Goal: Feedback & Contribution: Submit feedback/report problem

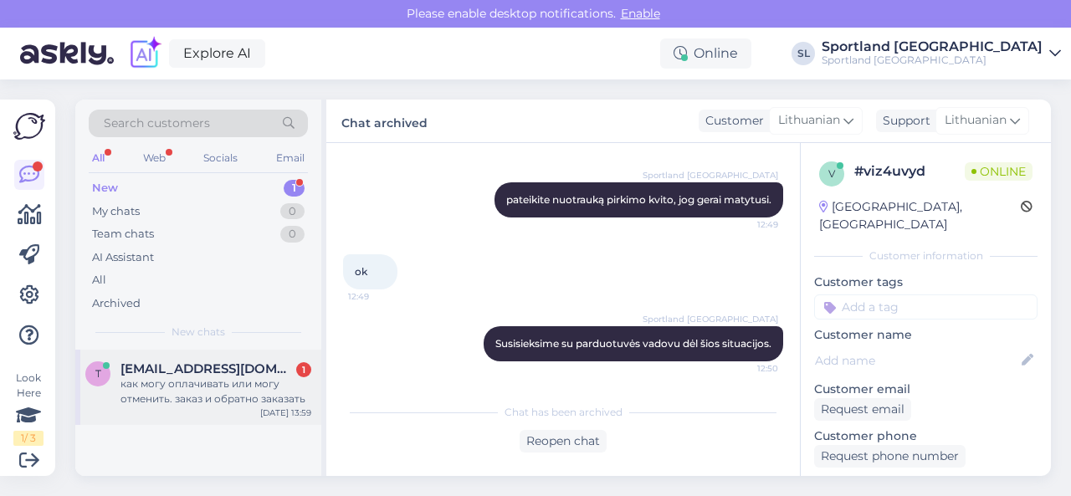
click at [199, 373] on span "[EMAIL_ADDRESS][DOMAIN_NAME]" at bounding box center [207, 368] width 174 height 15
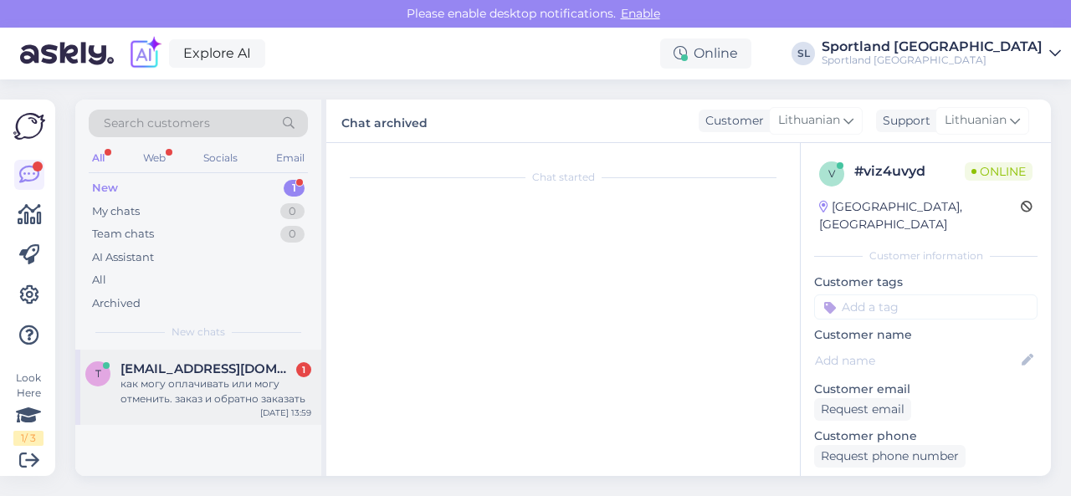
scroll to position [709, 0]
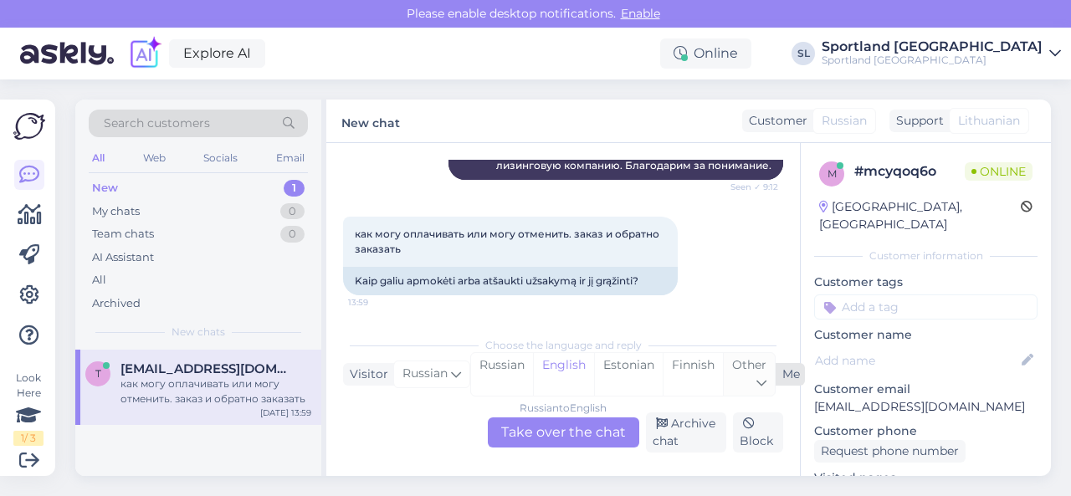
click at [748, 372] on div "Other" at bounding box center [749, 374] width 52 height 43
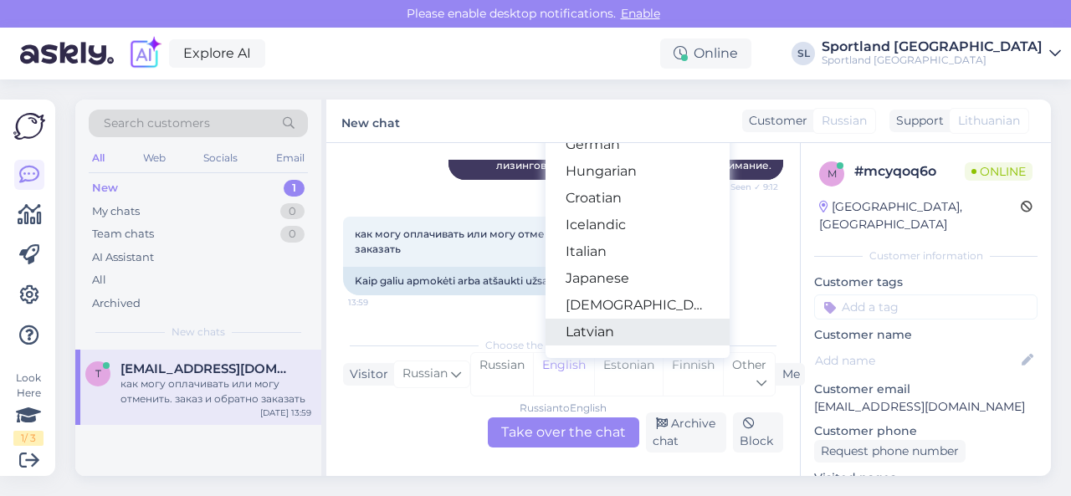
scroll to position [335, 0]
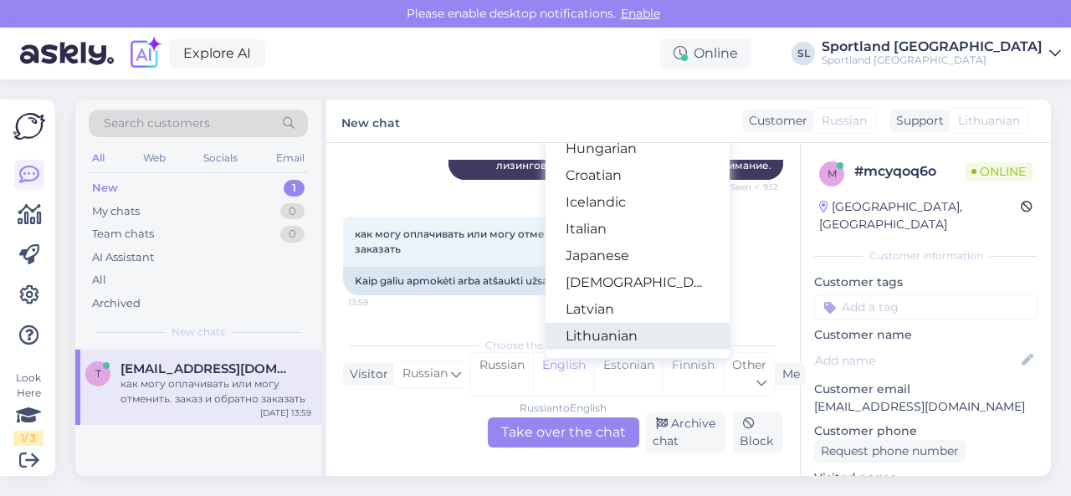
click at [630, 330] on link "Lithuanian" at bounding box center [637, 336] width 184 height 27
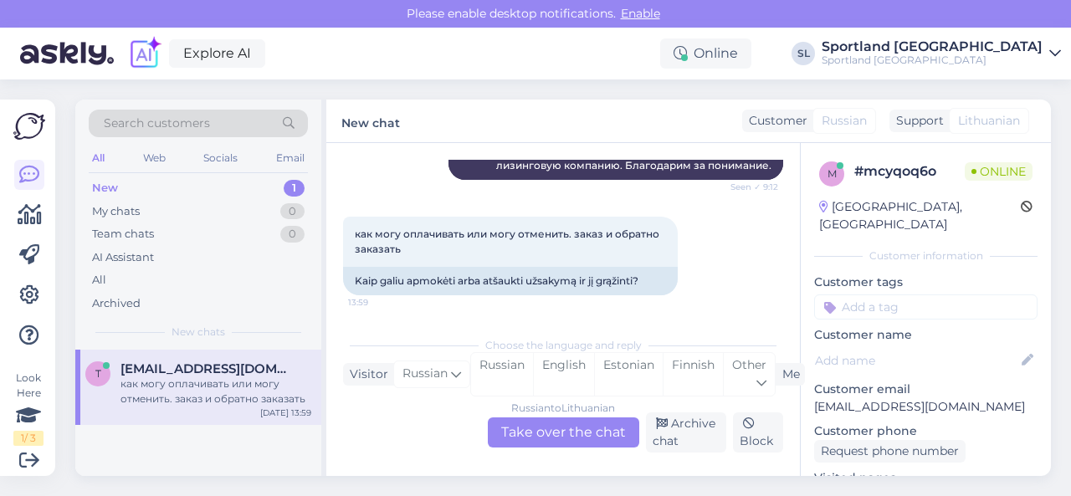
click at [520, 435] on div "Russian to Lithuanian Take over the chat" at bounding box center [563, 432] width 151 height 30
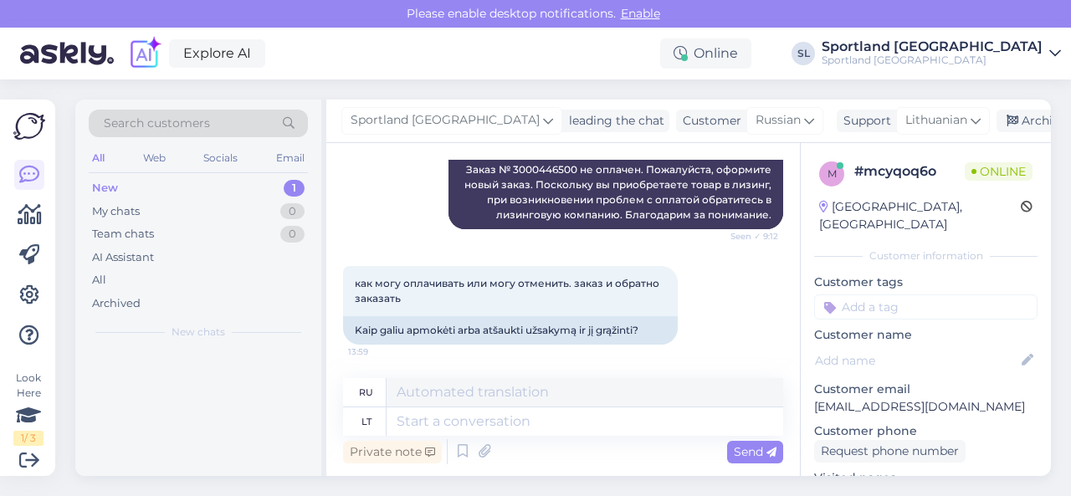
scroll to position [658, 0]
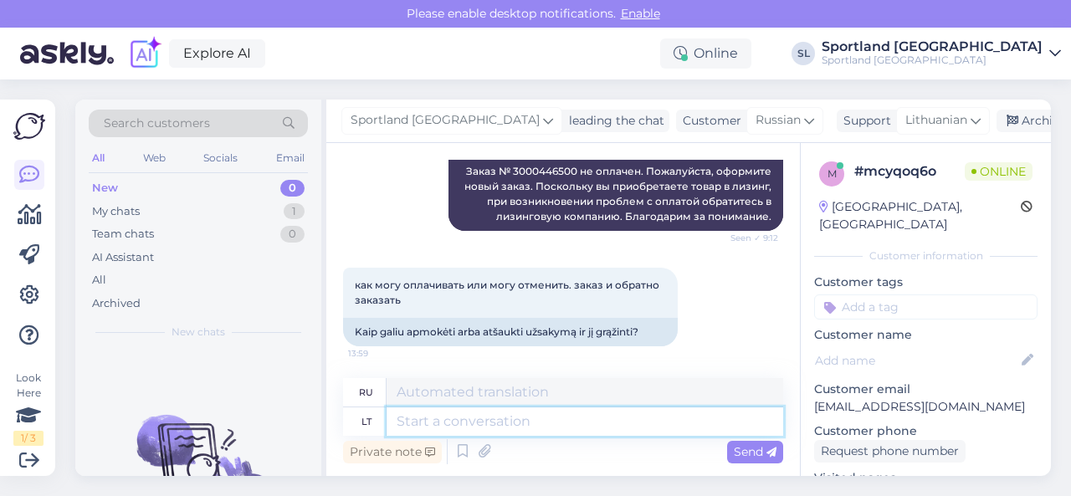
click at [491, 424] on textarea at bounding box center [585, 421] width 397 height 28
type textarea "Sv"
type textarea "С"
type textarea "Sveiki, mal"
type textarea "Привет,"
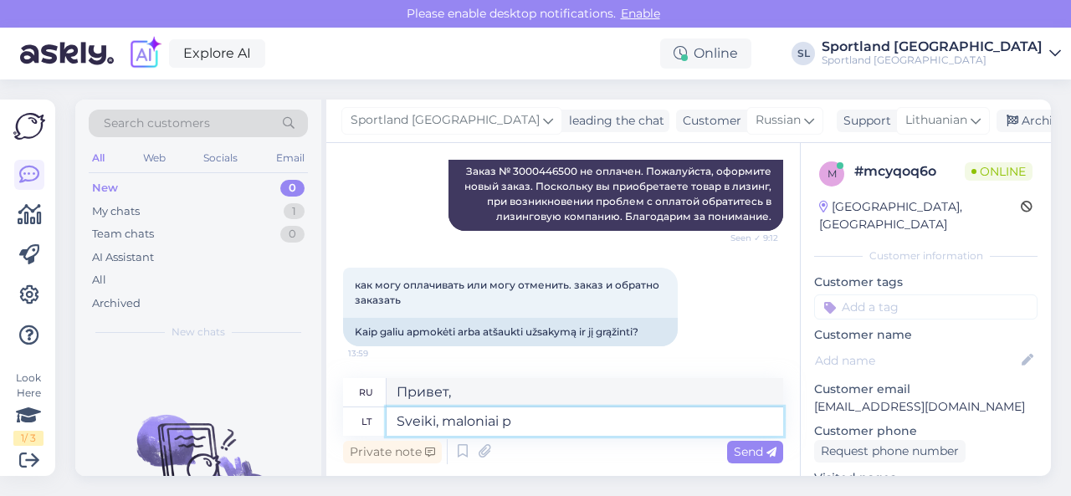
type textarea "Sveiki, maloniai pr"
type textarea "Здравствуйте, пожалуйста."
click at [542, 169] on div "Заказ № 3000446500 не оплачен. Пожалуйста, оформите новый заказ. Поскольку вы п…" at bounding box center [615, 194] width 335 height 74
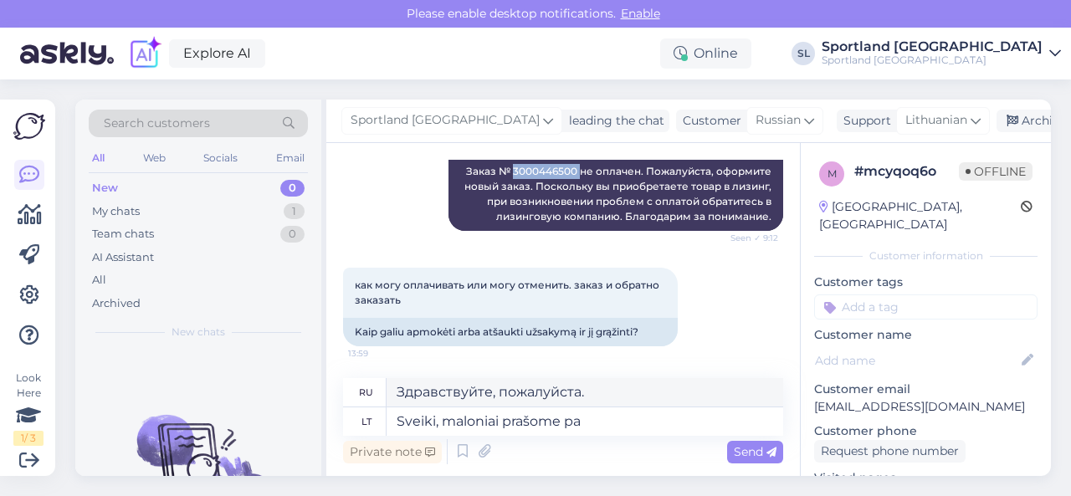
click at [542, 169] on div "Заказ № 3000446500 не оплачен. Пожалуйста, оформите новый заказ. Поскольку вы п…" at bounding box center [615, 194] width 335 height 74
copy div "3000446500"
click at [607, 424] on textarea "Sveiki, maloniai prašome pa" at bounding box center [585, 421] width 397 height 28
type textarea "Sveiki, maloniai prašome pateikti"
type textarea "Здравствуйте, пожалуйста, предоставьте"
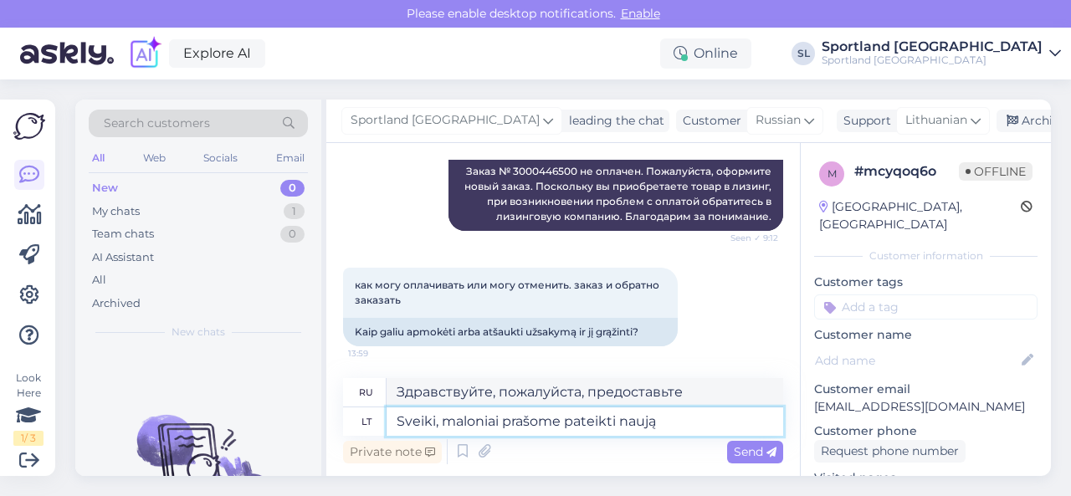
type textarea "Sveiki, maloniai prašome pateikti naują u"
type textarea "Здравствуйте, пожалуйста, предоставьте новый"
type textarea "Sveiki, maloniai prašome pateikti naują užsakymą"
type textarea "Здравствуйте, пожалуйста, оформите новый заказ."
type textarea "Sveiki, maloniai prašome pateikti naują užsakymą jei da"
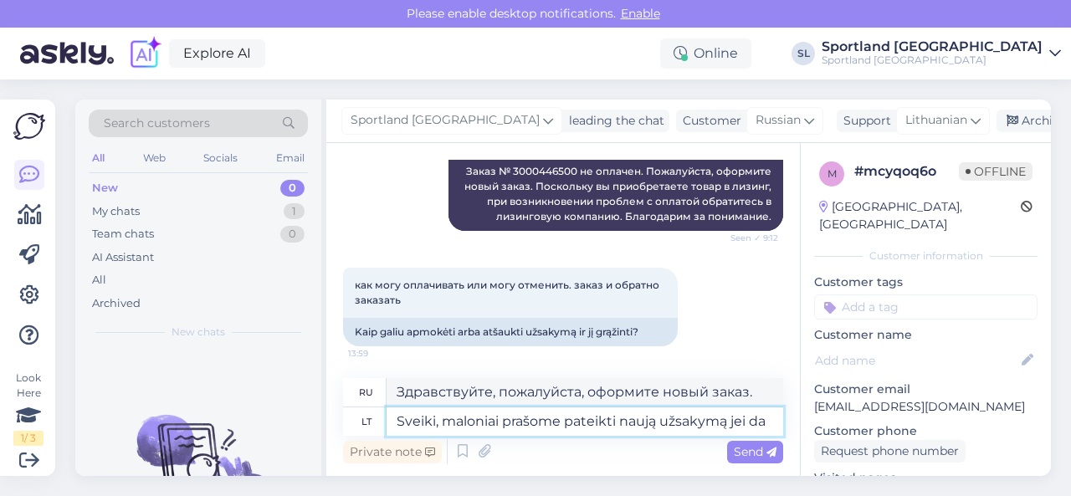
type textarea "Здравствуйте, пожалуйста, разместите новый заказ, если"
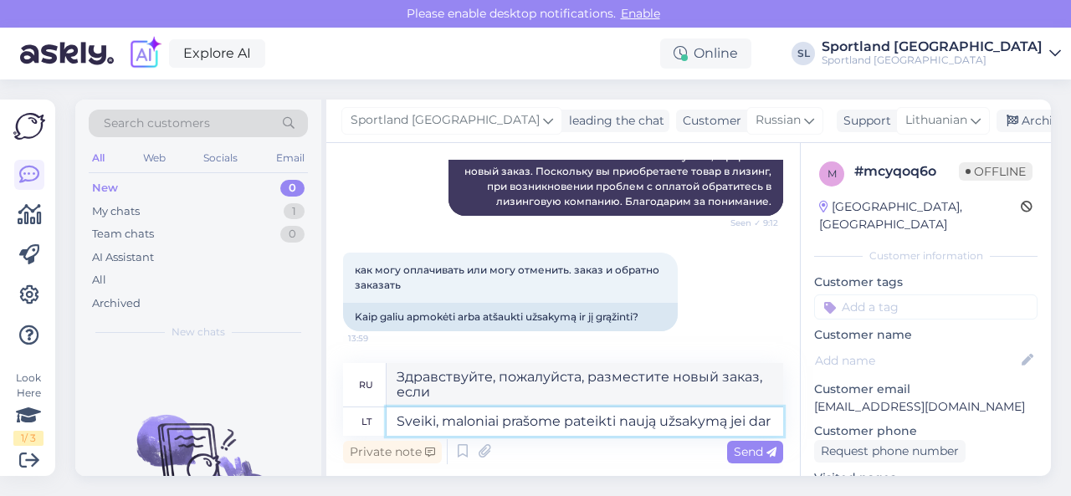
type textarea "Sveiki, maloniai prašome pateikti naują užsakymą jei dar v"
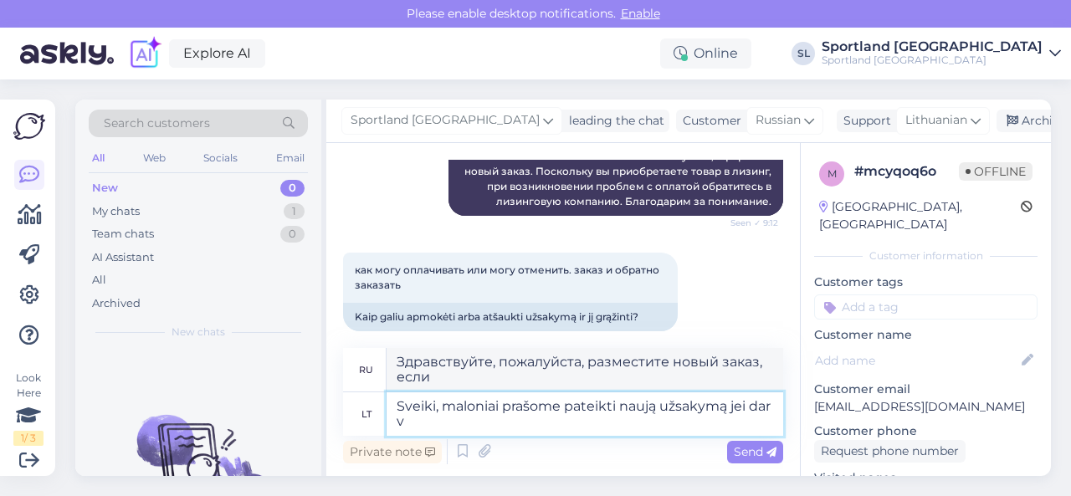
type textarea "Здравствуйте, пожалуйста, сделайте новый заказ, если у вас еще есть"
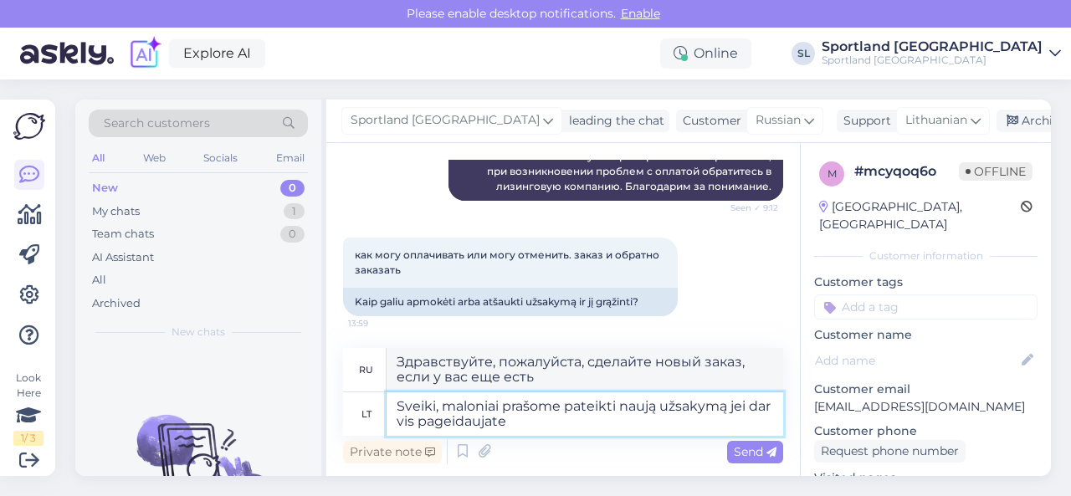
type textarea "Sveiki, maloniai prašome pateikti naują užsakymą jei dar vis pageidaujate"
type textarea "Здравствуйте, пожалуйста, оформите новый заказ, если он вам все еще нужен."
type textarea "Sveiki, maloniai prašome pateikti naują užsakymą jei dar vis pageidaujate gauti"
type textarea "Здравствуйте, пожалуйста, оформите новый заказ, если вы все еще хотите его полу…"
type textarea "Sveiki, maloniai prašome pateikti naują užsakymą jei dar vis pageidaujate gauti…"
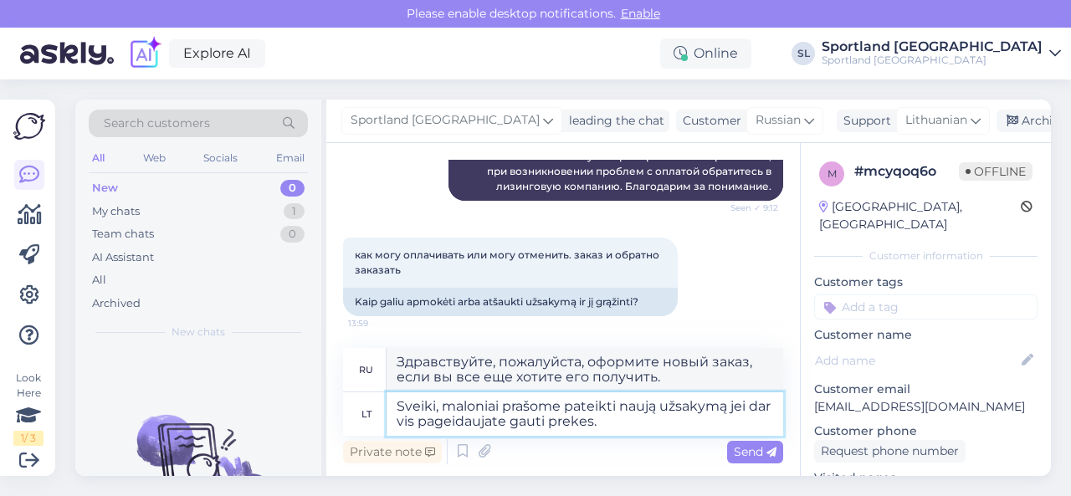
type textarea "Здравствуйте, пожалуйста, оформите новый заказ, если вы все еще хотите получить…"
type textarea "Sveiki, maloniai prašome pateikti naują užsakymą jei dar vis pageidaujate gauti…"
type textarea "Здравствуйте! Если вы всё ещё хотите получить товар, пожалуйста, оформите новый…"
paste textarea "3000446500"
type textarea "Sveiki, maloniai prašome pateikti naują užsakymą jei dar vis pageidaujate gauti…"
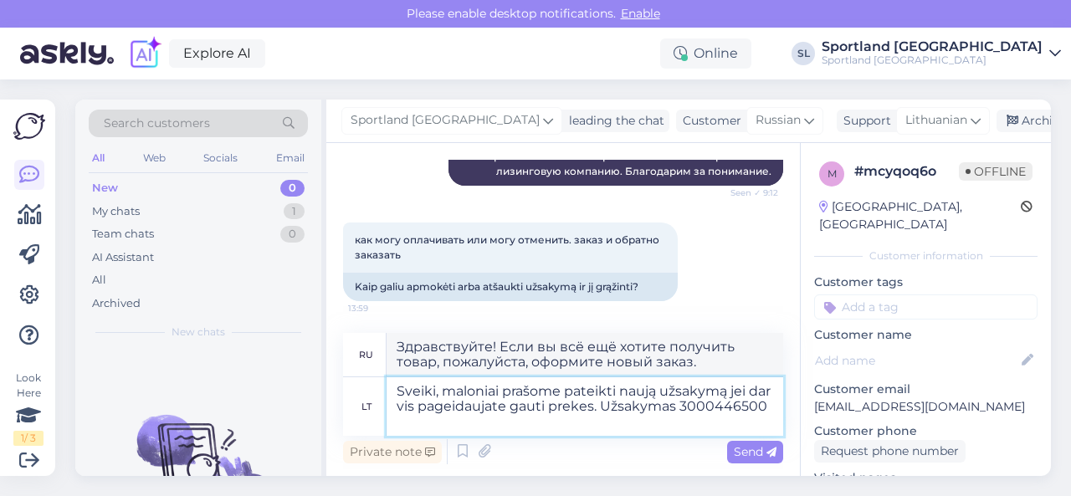
type textarea "Здравствуйте! Если вы всё ещё хотите получить товар, пожалуйста, оформите новый…"
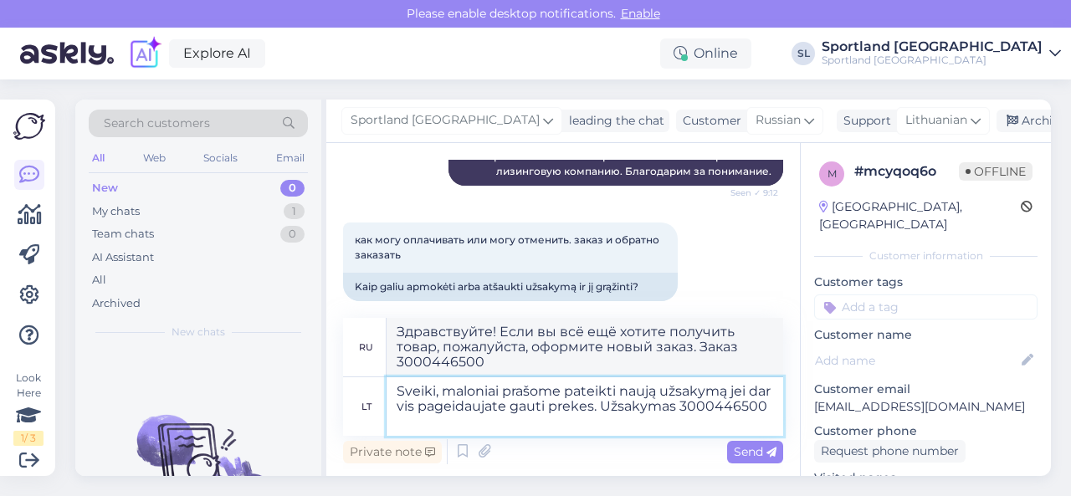
scroll to position [709, 0]
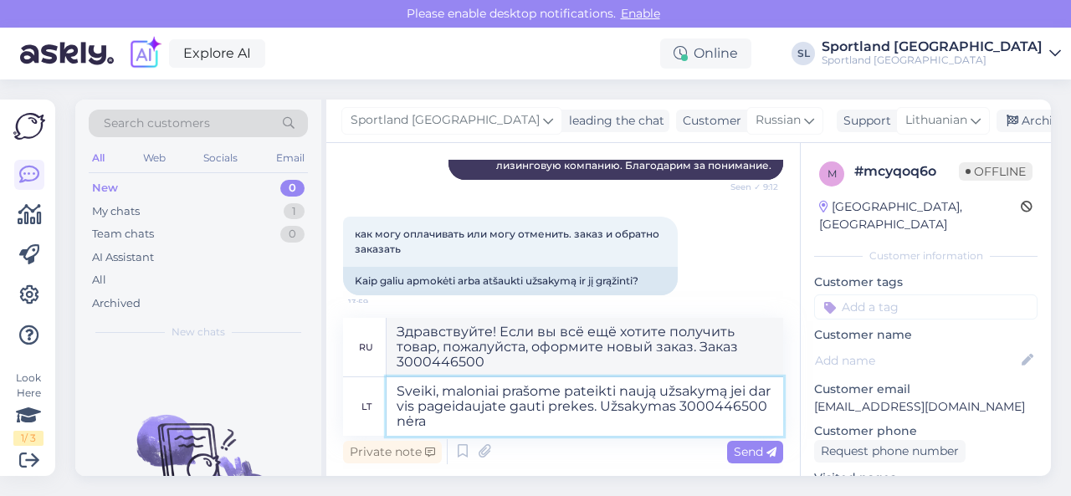
type textarea "Sveiki, maloniai prašome pateikti naują užsakymą jei dar vis pageidaujate gauti…"
type textarea "Здравствуйте! Если вы всё ещё хотите получить товар, пожалуйста, оформите новый…"
type textarea "Sveiki, maloniai prašome pateikti naują užsakymą jei dar vis pageidaujate gauti…"
type textarea "Здравствуйте! Если вы всё ещё хотите получить товар, пожалуйста, оформите новый…"
type textarea "Sveiki, maloniai prašome pateikti naują užsakymą jei dar vis pageidaujate gauti…"
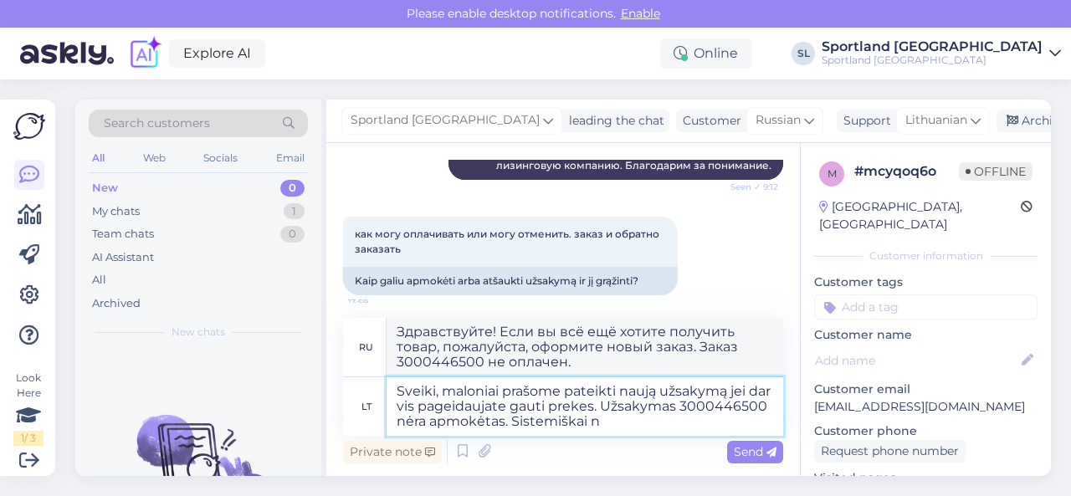
type textarea "Здравствуйте! Если вы всё ещё хотите получить товар, пожалуйста, оформите новый…"
type textarea "Sveiki, maloniai prašome pateikti naują užsakymą jei dar vis pageidaujate gauti…"
type textarea "Здравствуйте! Если вы всё ещё хотите получить товар, пожалуйста, оформите новый…"
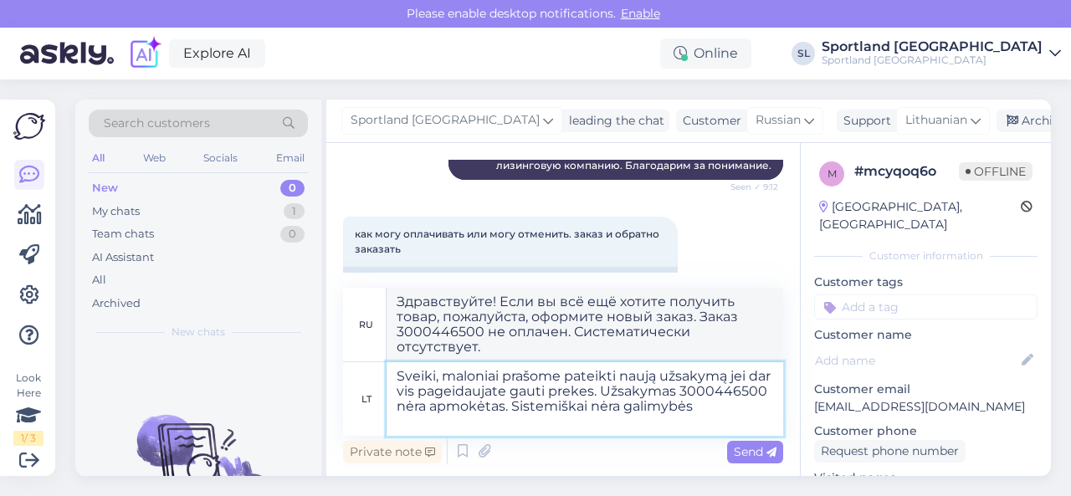
type textarea "Sveiki, maloniai prašome pateikti naują užsakymą jei dar vis pageidaujate gauti…"
type textarea "Здравствуйте! Если вы всё ещё хотите получить товар, пожалуйста, оформите новый…"
type textarea "Sveiki, maloniai prašome pateikti naują užsakymą jei dar vis pageidaujate gauti…"
type textarea "Здравствуйте! Если вы всё ещё хотите получить товар, пожалуйста, оформите новый…"
type textarea "Sveiki, maloniai prašome pateikti naują užsakymą jei dar vis pageidaujate gauti…"
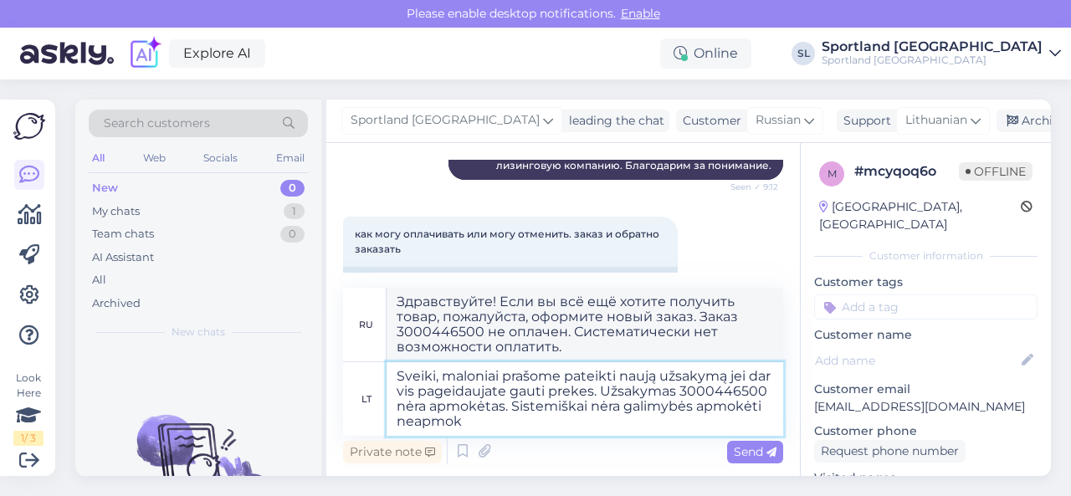
type textarea "Здравствуйте! Если вы всё ещё хотите получить товар, пожалуйста, оформите новый…"
type textarea "Sveiki, maloniai prašome pateikti naują užsakymą jei dar vis pageidaujate gauti…"
type textarea "Здравствуйте! Если вы всё ещё хотите получить товар, пожалуйста, оформите новый…"
type textarea "Sveiki, maloniai prašome pateikti naują užsakymą jei dar vis pageidaujate gauti…"
type textarea "Здравствуйте! Если вы всё ещё хотите получить товар, пожалуйста, оформите новый…"
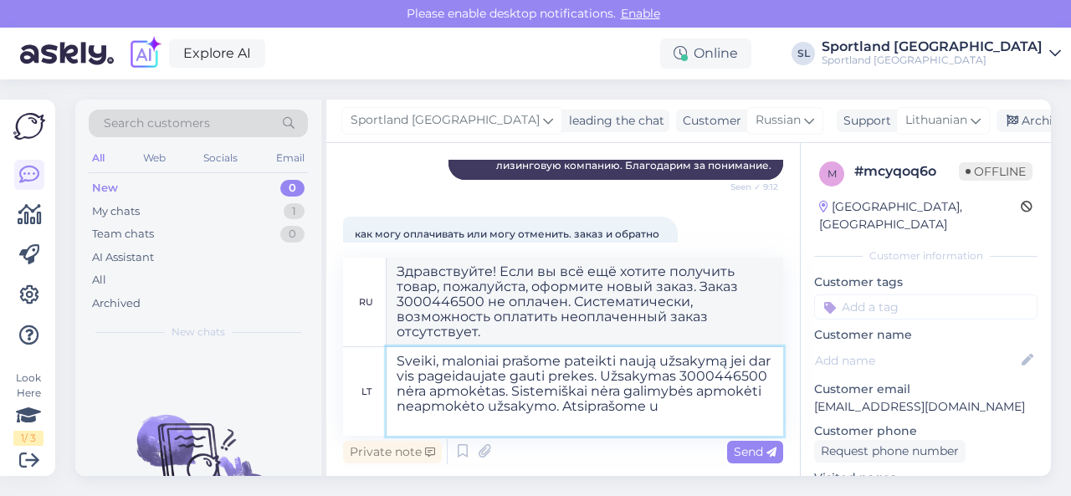
type textarea "Sveiki, maloniai prašome pateikti naują užsakymą jei dar vis pageidaujate gauti…"
type textarea "Здравствуйте! Если вы всё ещё хотите получить товар, пожалуйста, оформите новый…"
type textarea "Sveiki, maloniai prašome pateikti naują užsakymą jei dar vis pageidaujate gauti…"
type textarea "Здравствуйте! Если вы всё ещё хотите получить товар, пожалуйста, оформите новый…"
type textarea "Sveiki, maloniai prašome pateikti naują užsakymą jei dar vis pageidaujate gauti…"
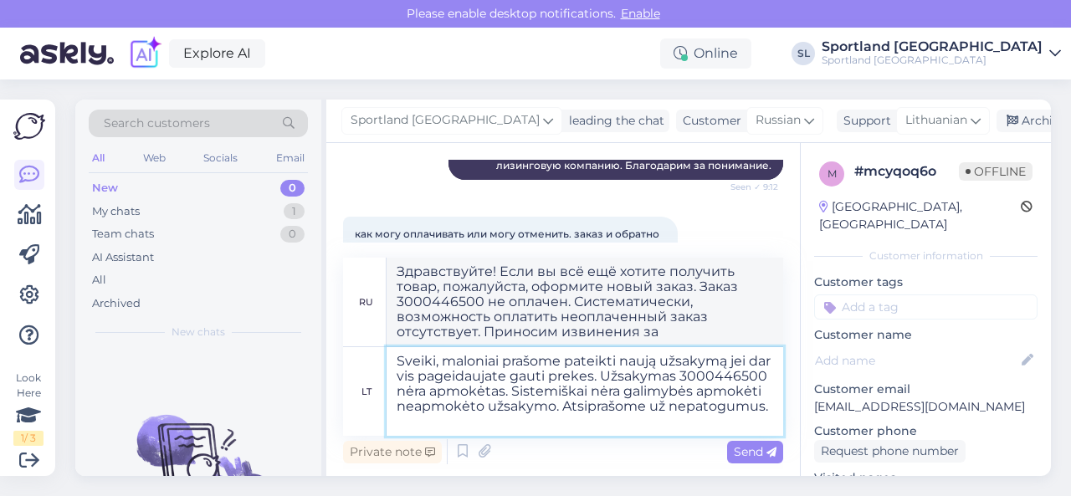
type textarea "Здравствуйте! Если вы всё ещё хотите получить товар, пожалуйста, оформите новый…"
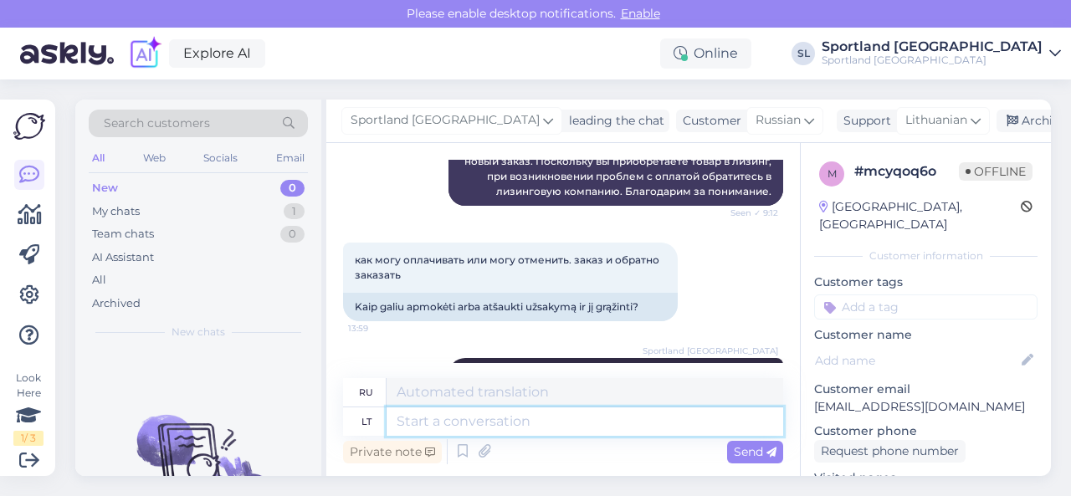
scroll to position [781, 0]
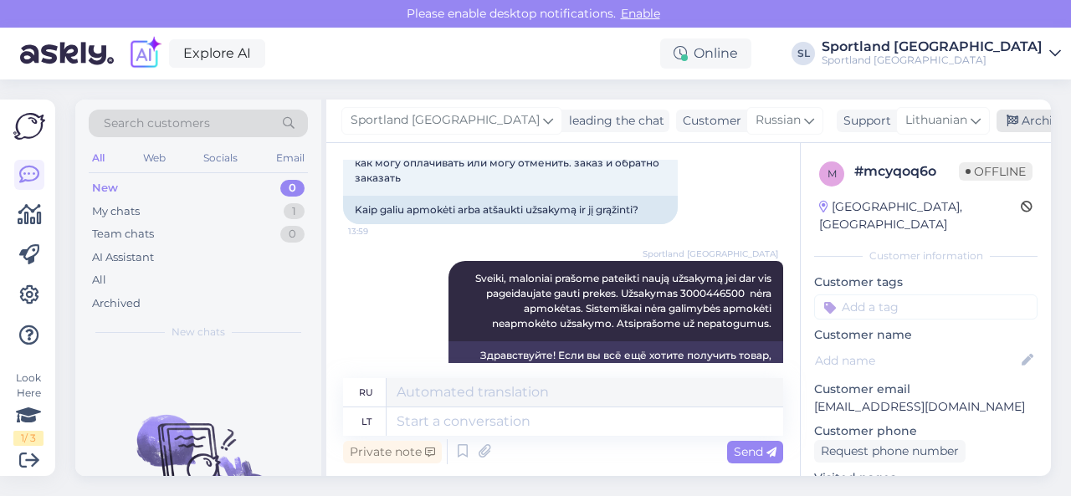
click at [1001, 121] on div "Archive chat" at bounding box center [1048, 121] width 105 height 23
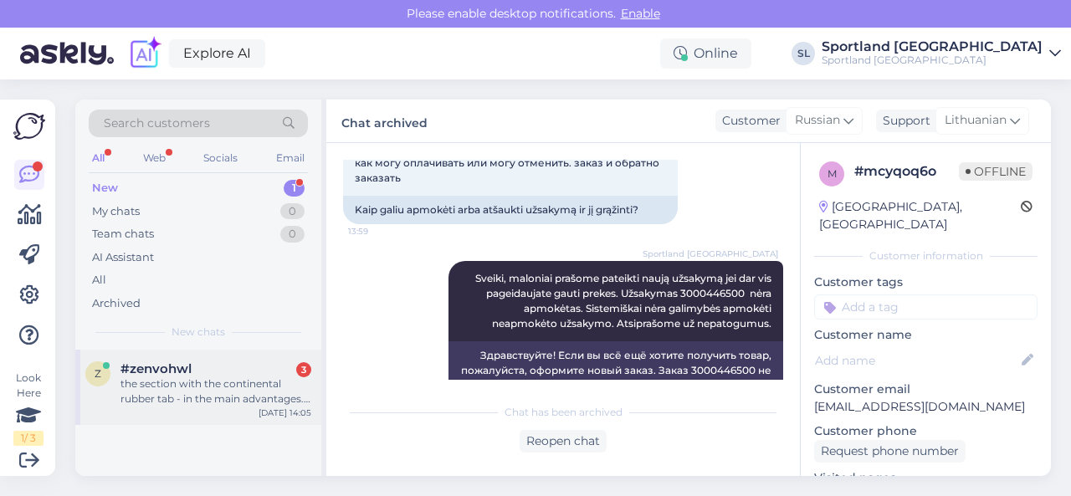
click at [164, 386] on div "the section with the continental rubber tab - in the main advantages. You guys …" at bounding box center [215, 391] width 191 height 30
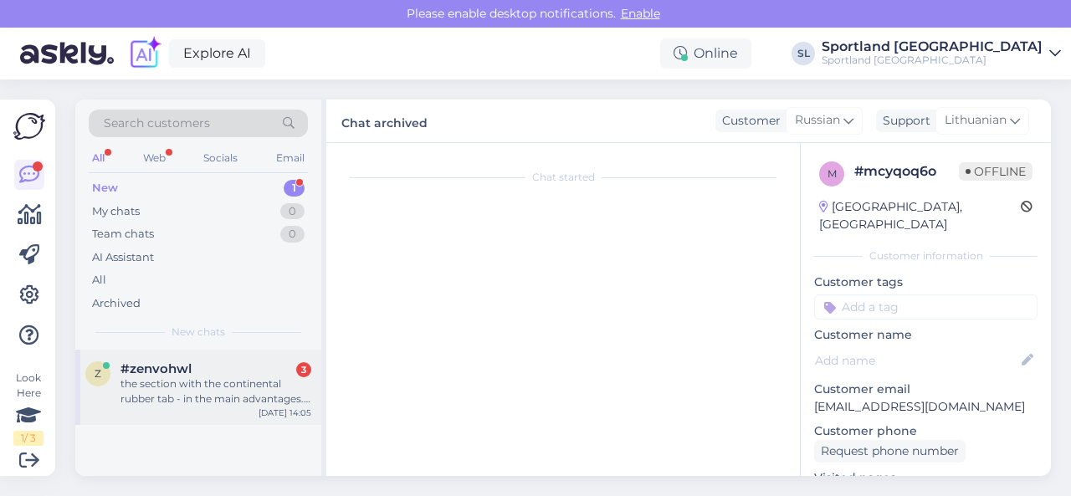
scroll to position [35, 0]
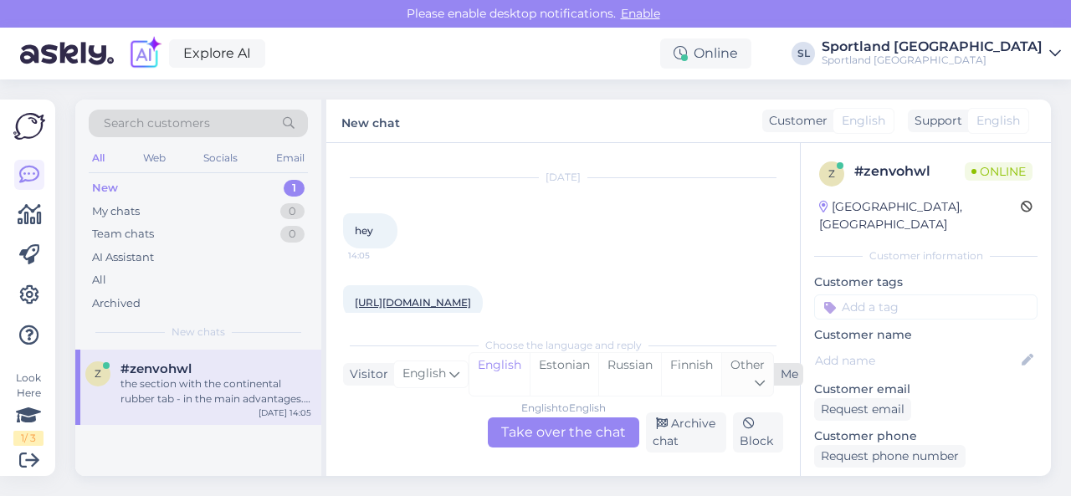
click at [746, 377] on div "Other" at bounding box center [747, 374] width 52 height 43
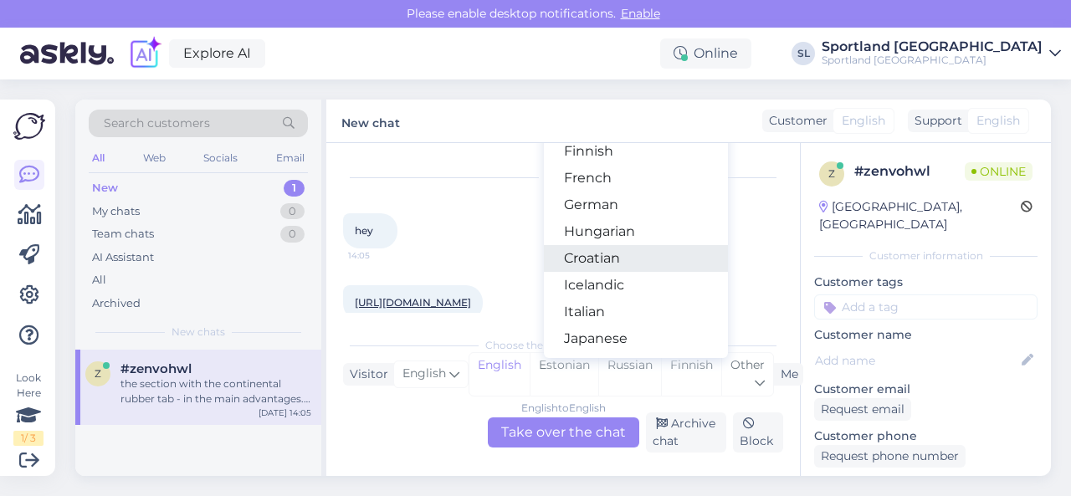
scroll to position [335, 0]
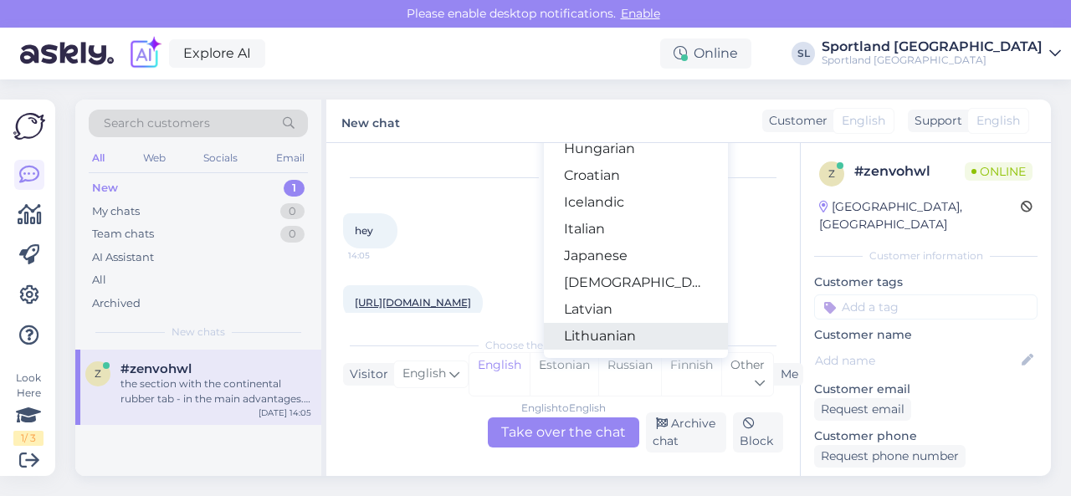
click at [616, 332] on link "Lithuanian" at bounding box center [636, 336] width 184 height 27
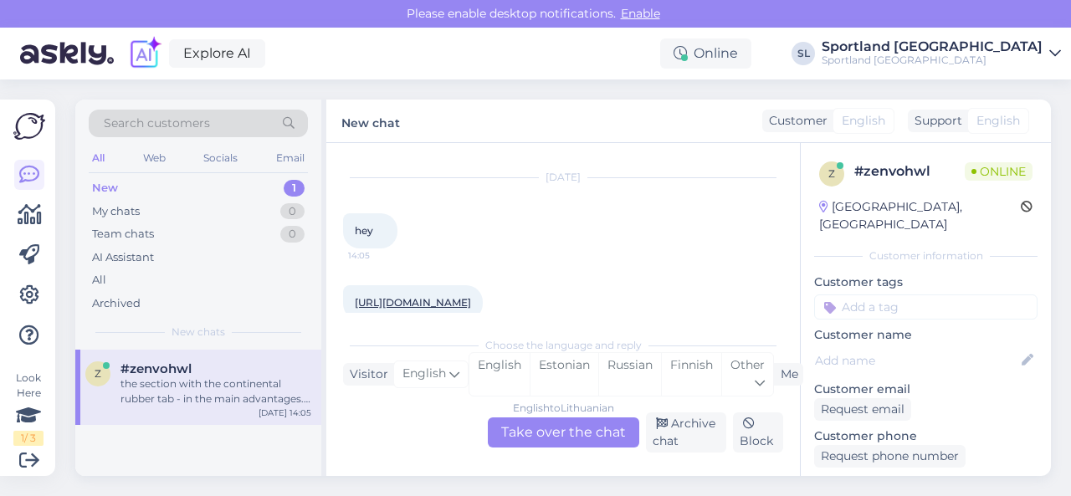
click at [540, 433] on div "English to Lithuanian Take over the chat" at bounding box center [563, 432] width 151 height 30
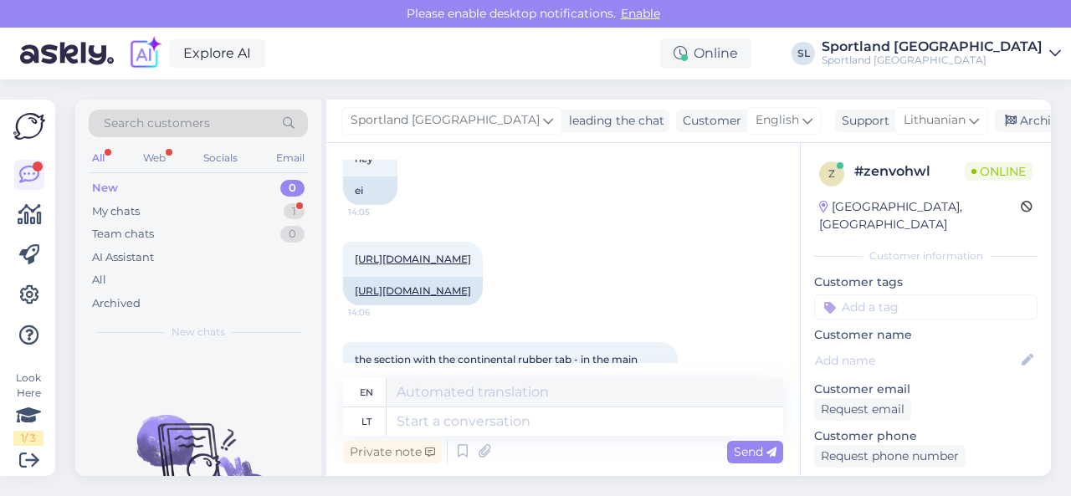
scroll to position [191, 0]
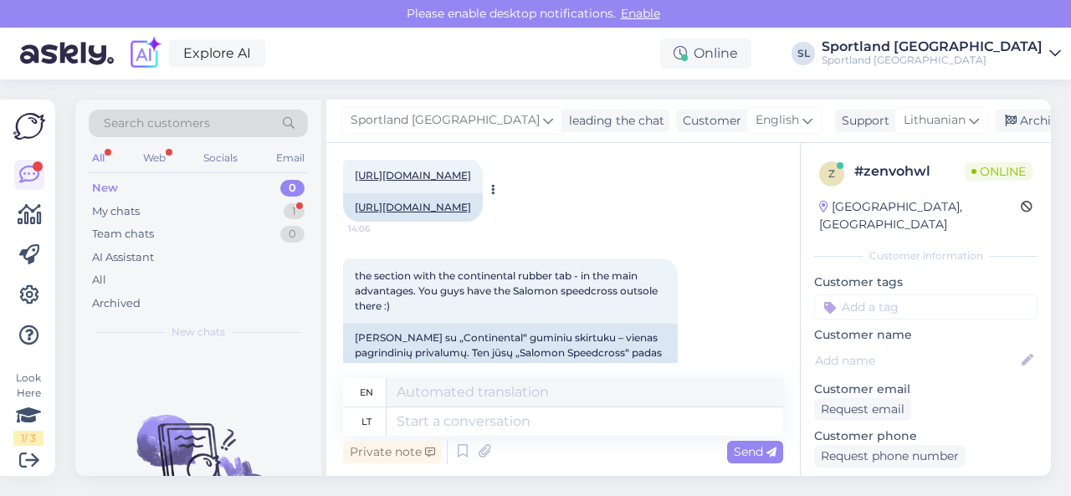
click at [471, 213] on link "[URL][DOMAIN_NAME]" at bounding box center [413, 207] width 116 height 13
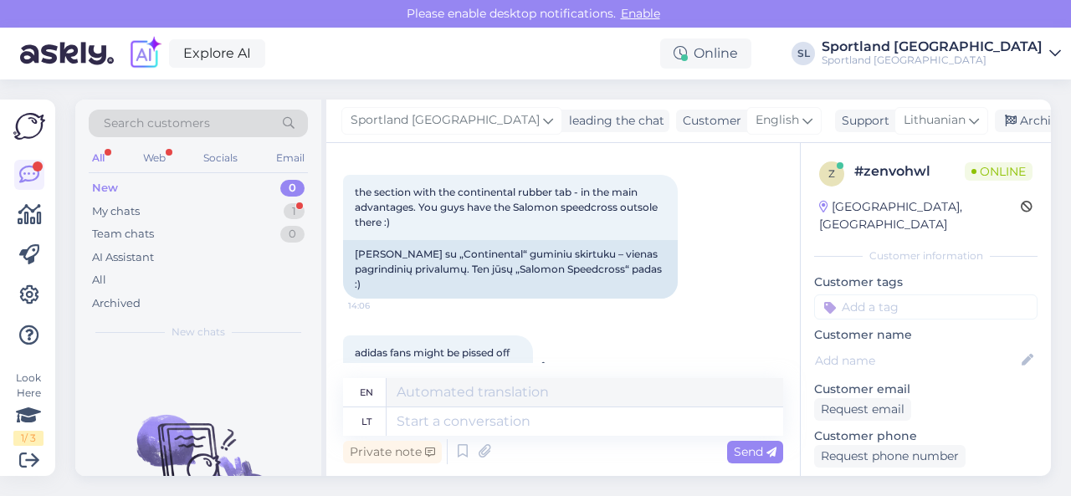
scroll to position [358, 0]
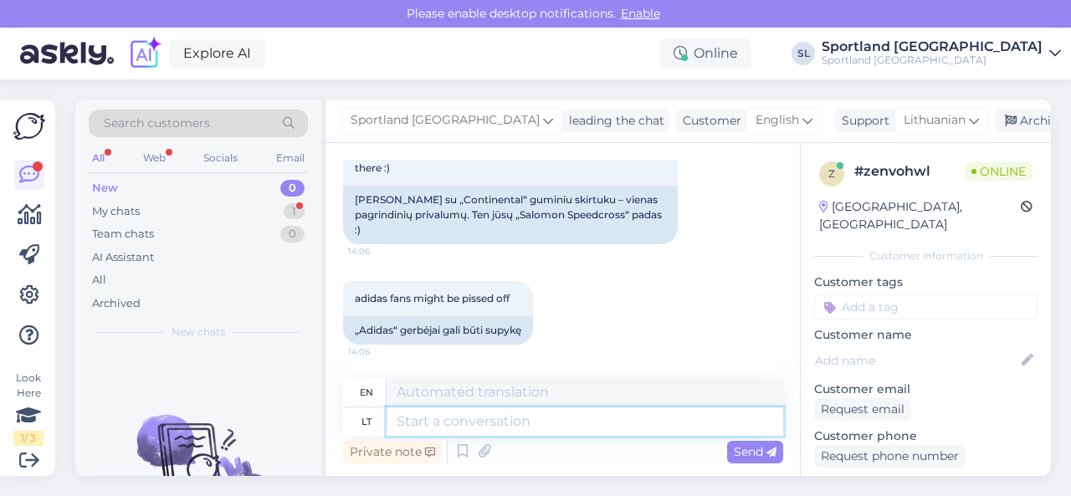
click at [473, 426] on textarea at bounding box center [585, 421] width 397 height 28
type textarea "Sveiki,"
type textarea "Hello,"
type textarea "Sveiki, dėkojame u"
type textarea "Hello, thank you."
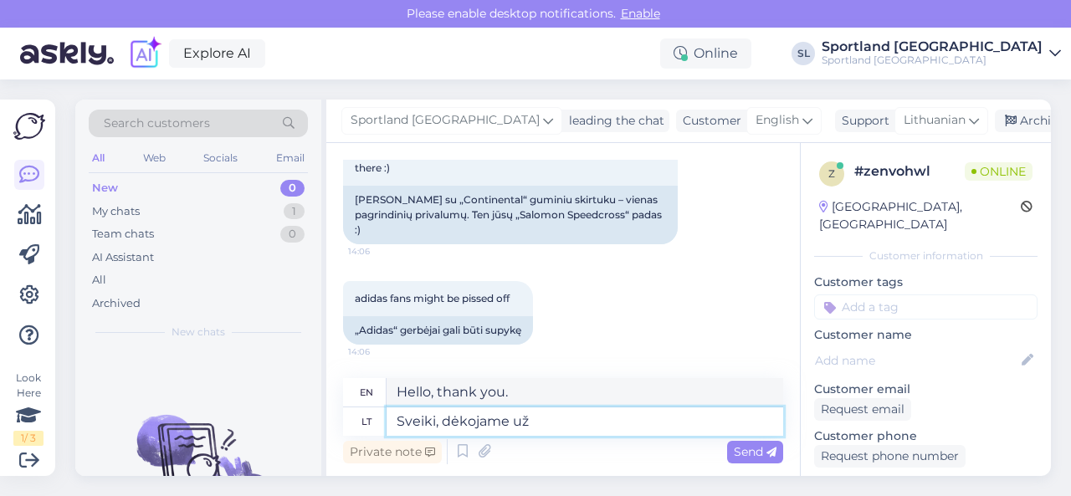
type textarea "Sveiki, dėkojame už J"
type textarea "Hello, thank you for"
type textarea "Sveiki, dėkojame už Jūsų p"
type textarea "Hello, thank you for your"
type textarea "Sveiki, dėkojame už Jūsų pastabumą."
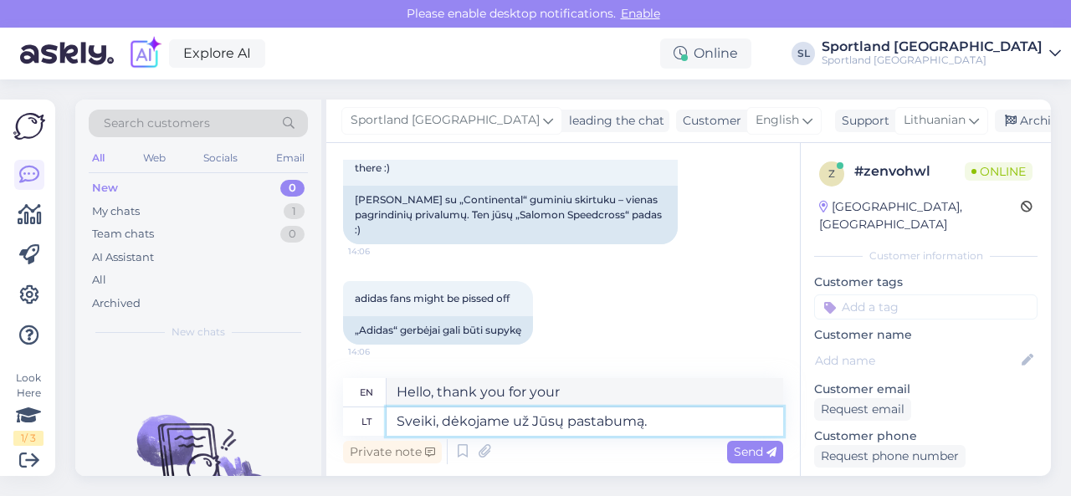
type textarea "Hello, thank you for your attention."
type textarea "Sveiki, dėkojame už Jūsų pastabumą. Pakoreguosime duo"
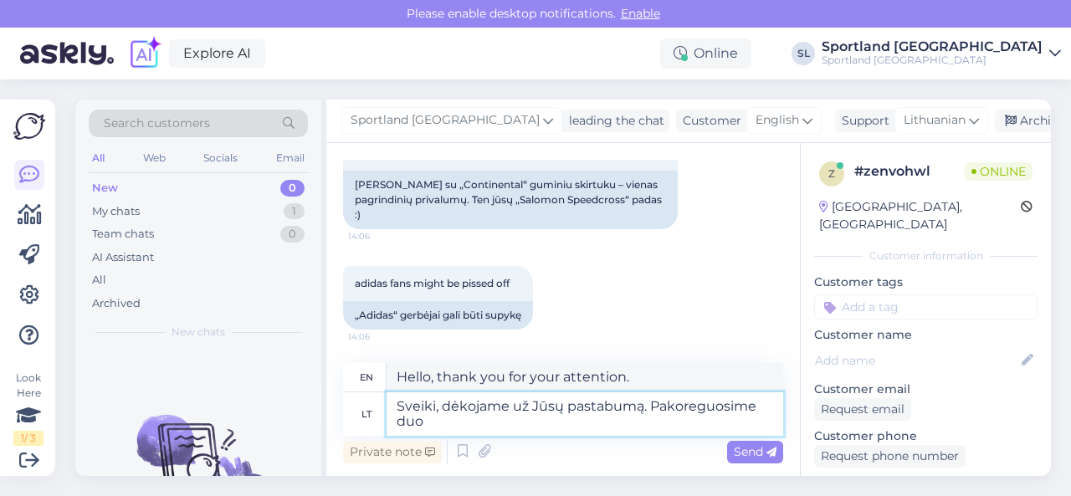
type textarea "Hello, thank you for your attention. We will correct it."
type textarea "Sveiki, dėkojame už Jūsų pastabumą. Pakoreguosime duomenis"
type textarea "Hello, thank you for your attention. We will correct the data."
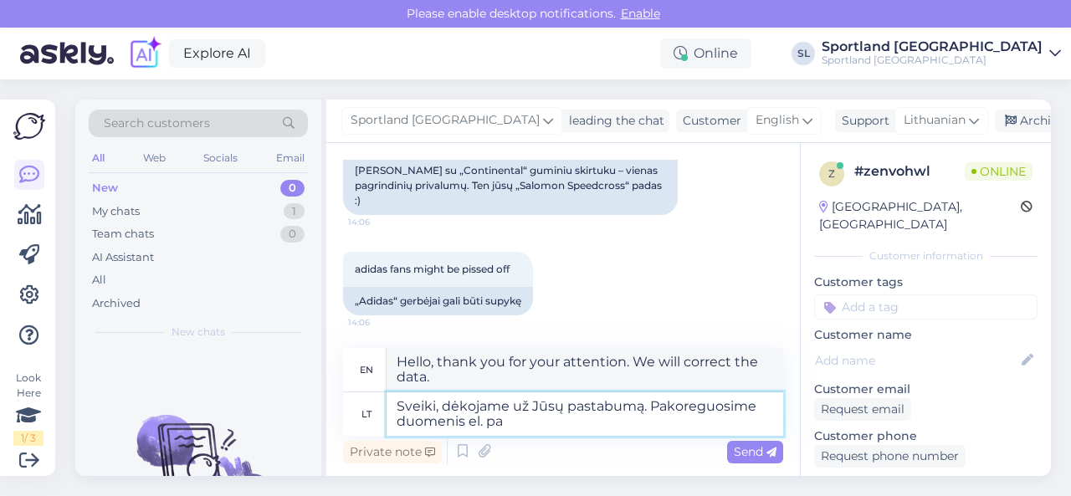
type textarea "Sveiki, dėkojame už Jūsų pastabumą. Pakoreguosime duomenis el. par"
type textarea "Hello, thank you for your attention. We will correct the data by email."
type textarea "Sveiki, dėkojame už Jūsų pastabumą. Pakoreguosime duomenis el. parduotuvėje."
type textarea "Hello, thank you for your attention. We will correct the data in the e-store."
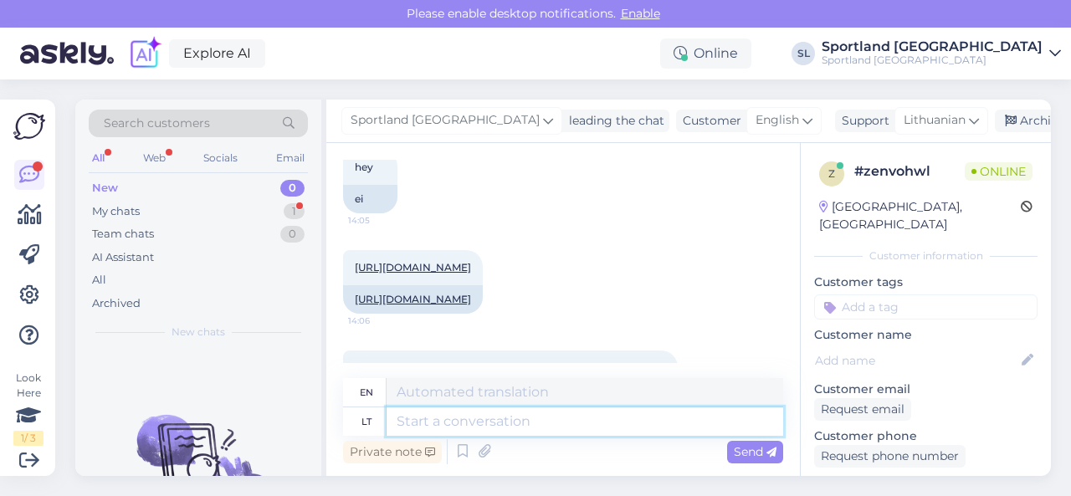
scroll to position [87, 0]
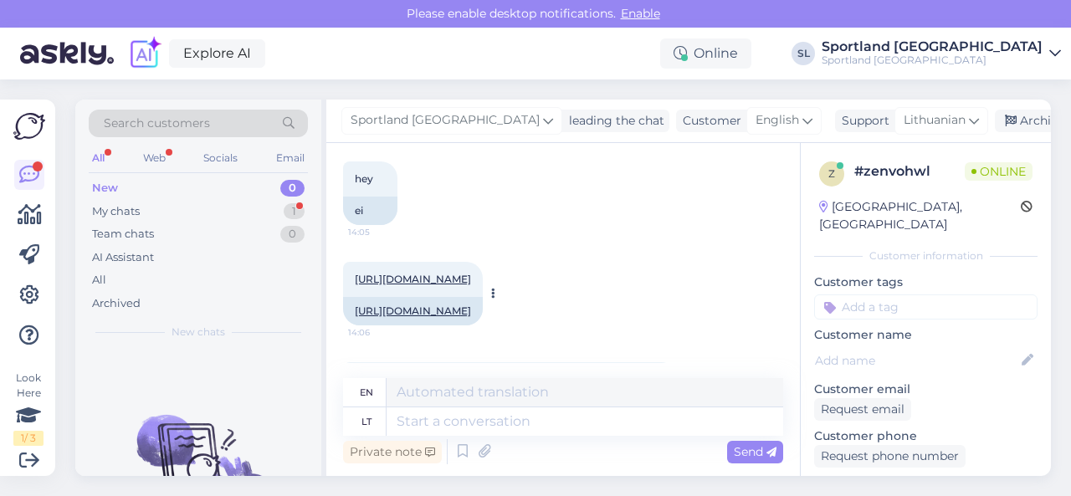
click at [438, 317] on link "[URL][DOMAIN_NAME]" at bounding box center [413, 311] width 116 height 13
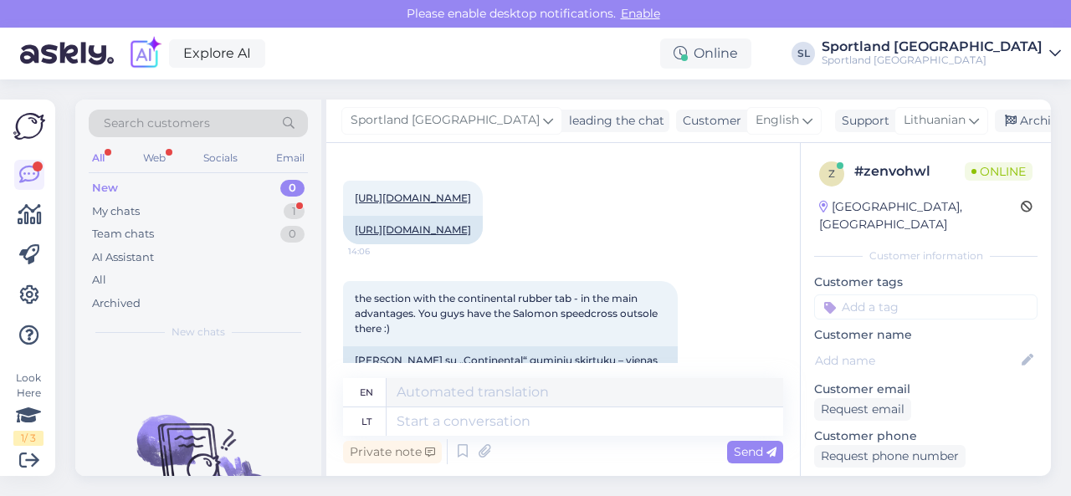
scroll to position [338, 0]
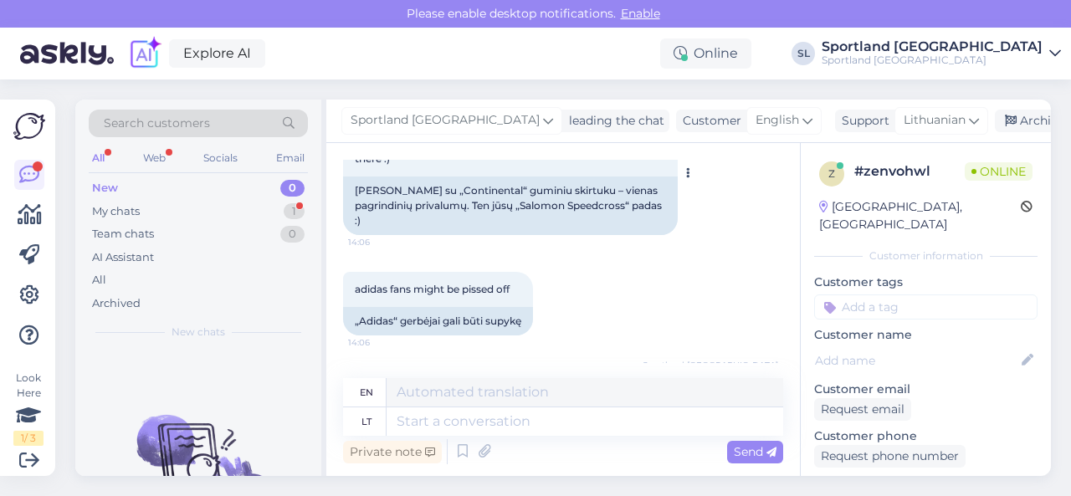
click at [444, 217] on div "[PERSON_NAME] su „Continental“ guminiu skirtuku – vienas pagrindinių privalumų.…" at bounding box center [510, 206] width 335 height 59
copy div "Continental"
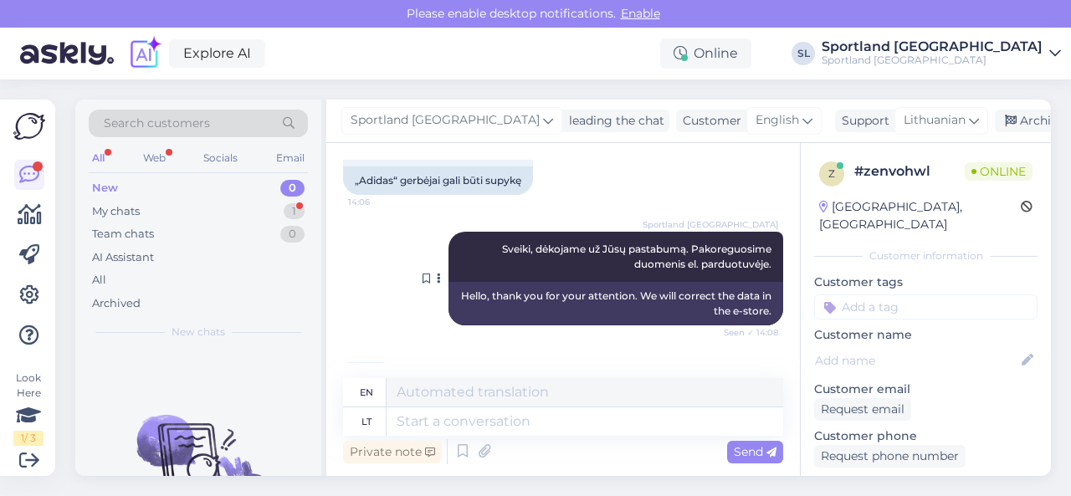
scroll to position [589, 0]
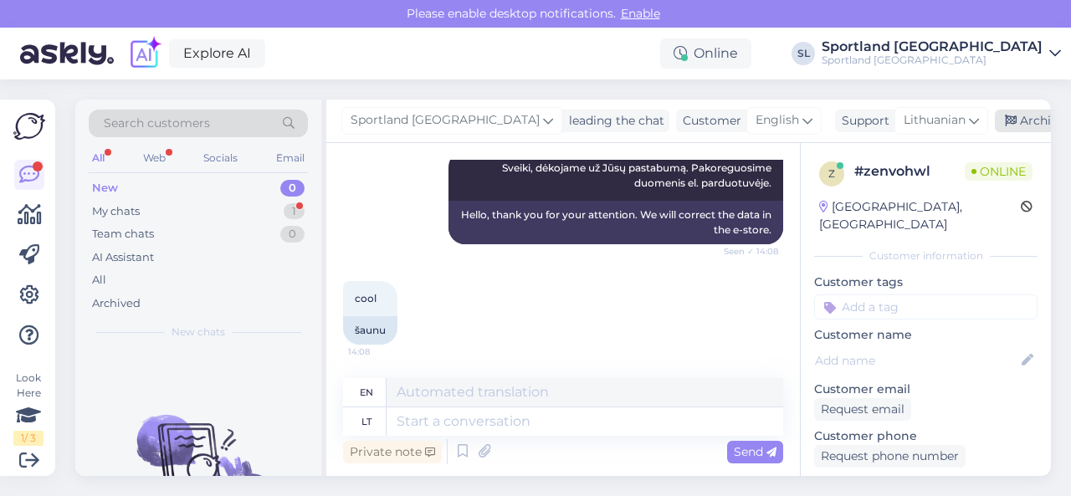
click at [995, 125] on div "Archive chat" at bounding box center [1047, 121] width 105 height 23
